Goal: Information Seeking & Learning: Learn about a topic

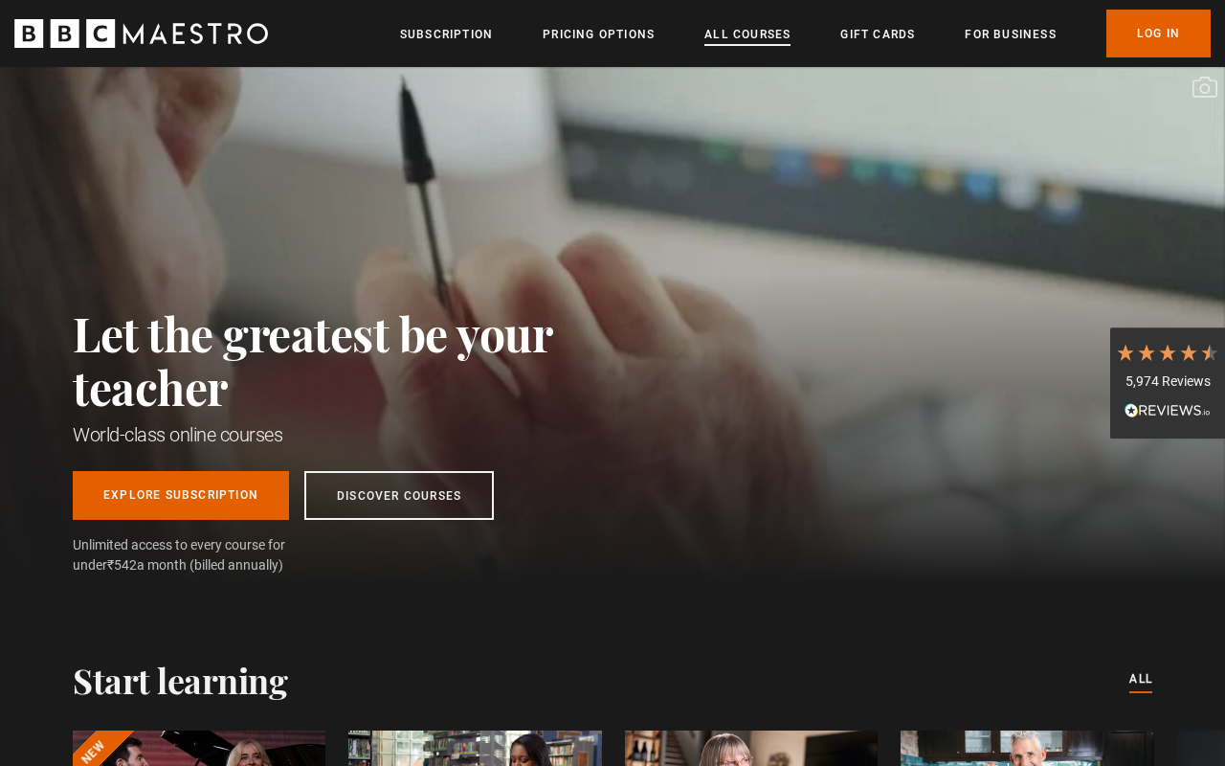
click at [746, 26] on link "All Courses" at bounding box center [748, 34] width 86 height 19
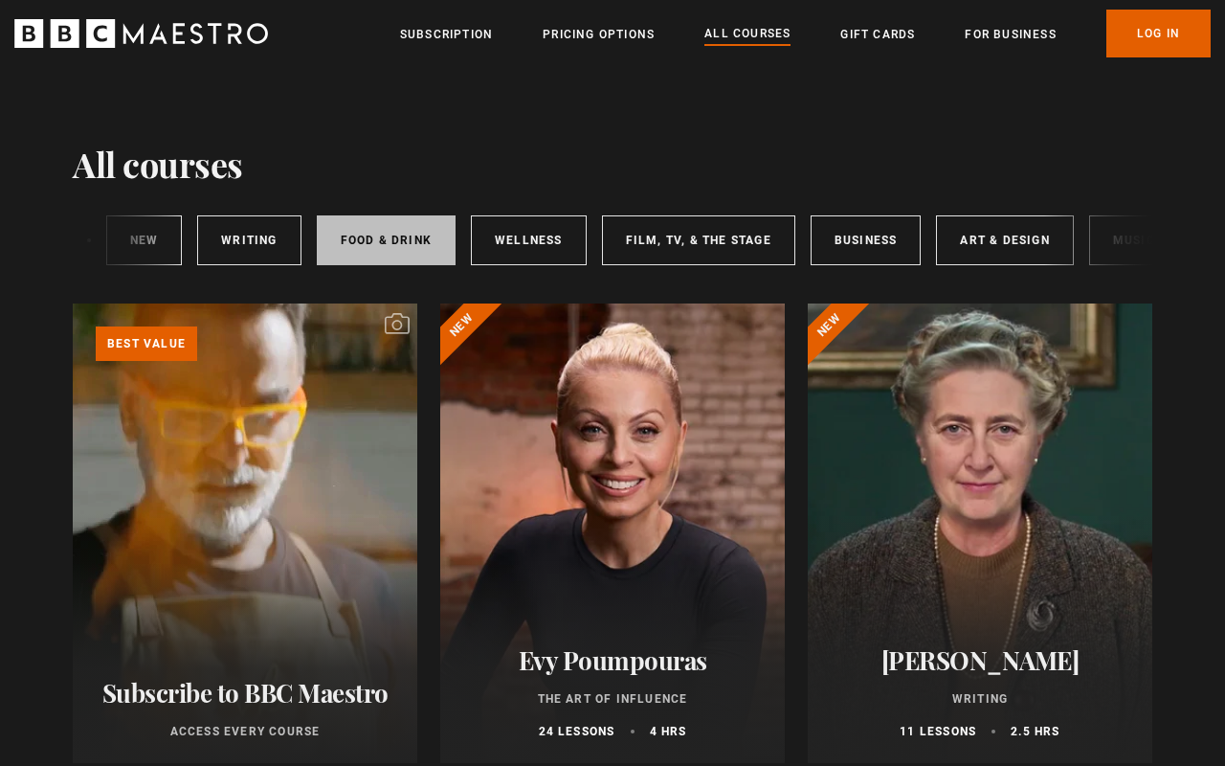
scroll to position [0, 75]
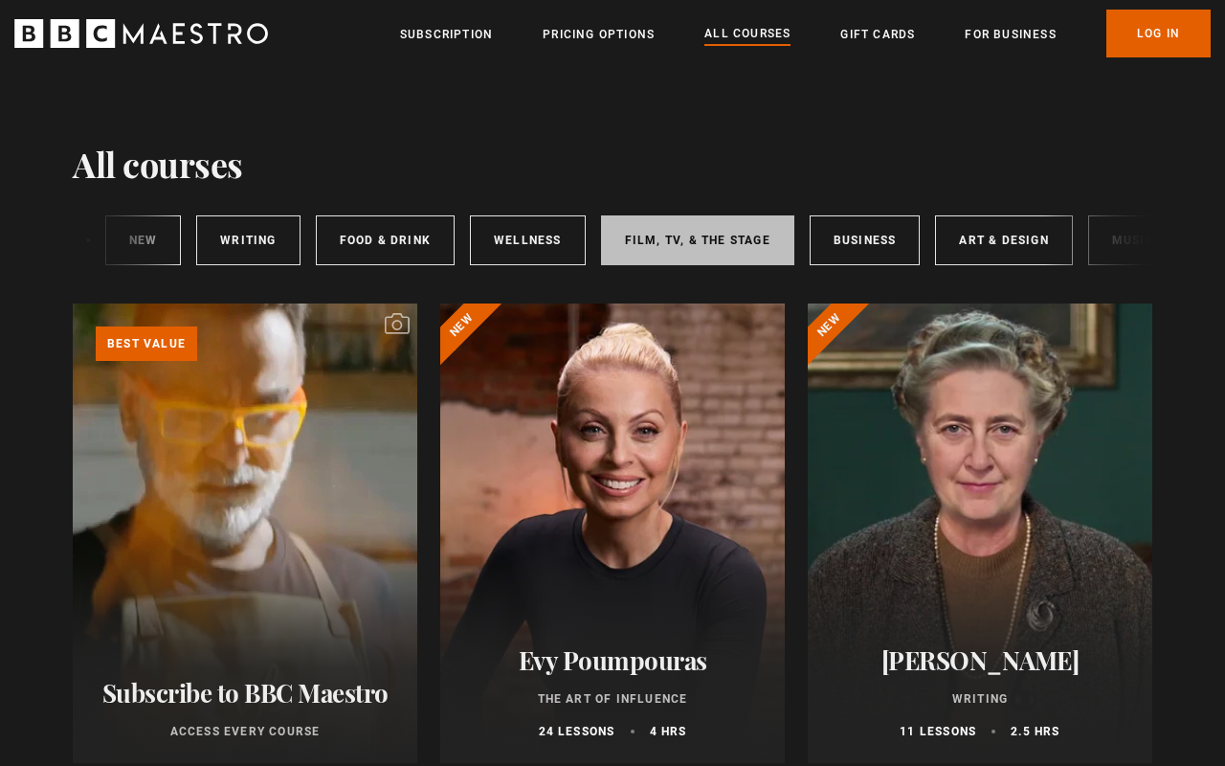
click at [644, 241] on link "Film, TV, & The Stage" at bounding box center [697, 240] width 193 height 50
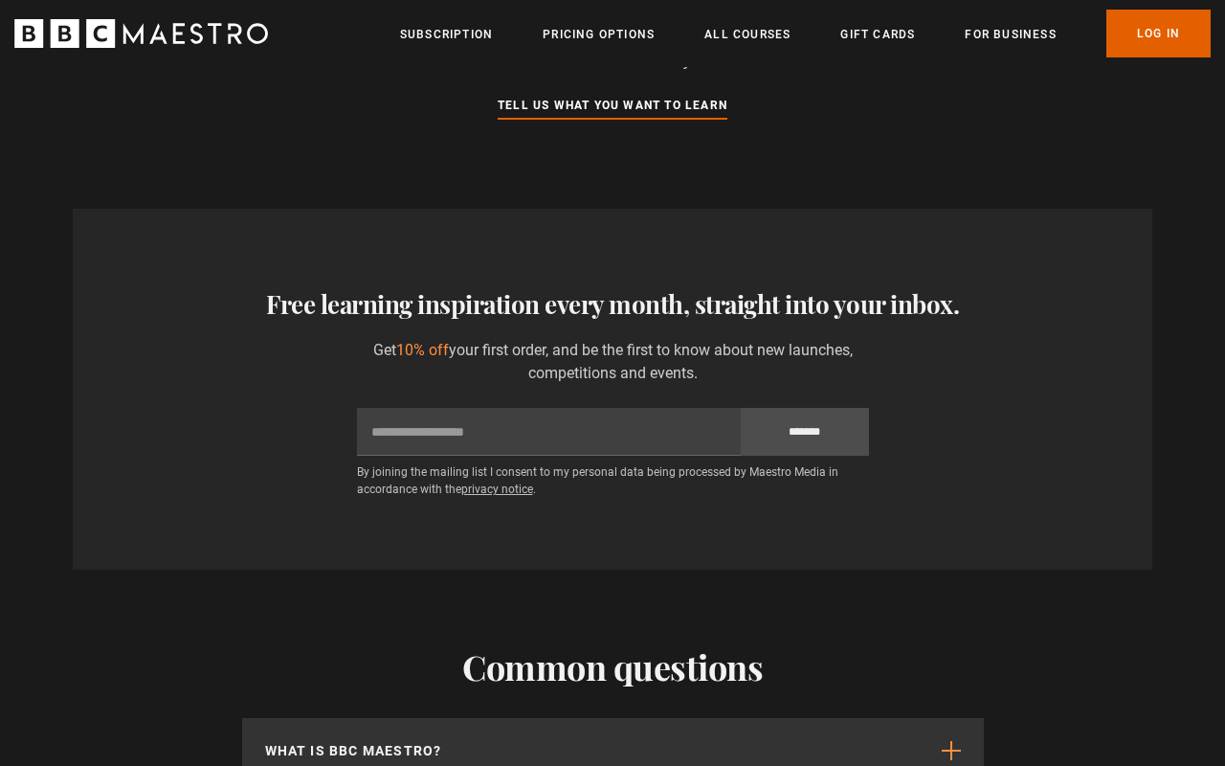
scroll to position [1777, 0]
